Goal: Task Accomplishment & Management: Use online tool/utility

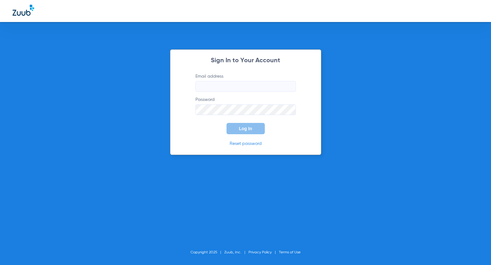
type input "[EMAIL_ADDRESS][DOMAIN_NAME]"
click at [233, 129] on button "Log In" at bounding box center [246, 128] width 38 height 11
type input "[EMAIL_ADDRESS][DOMAIN_NAME]"
click at [253, 133] on button "Log In" at bounding box center [246, 128] width 38 height 11
